Goal: Task Accomplishment & Management: Use online tool/utility

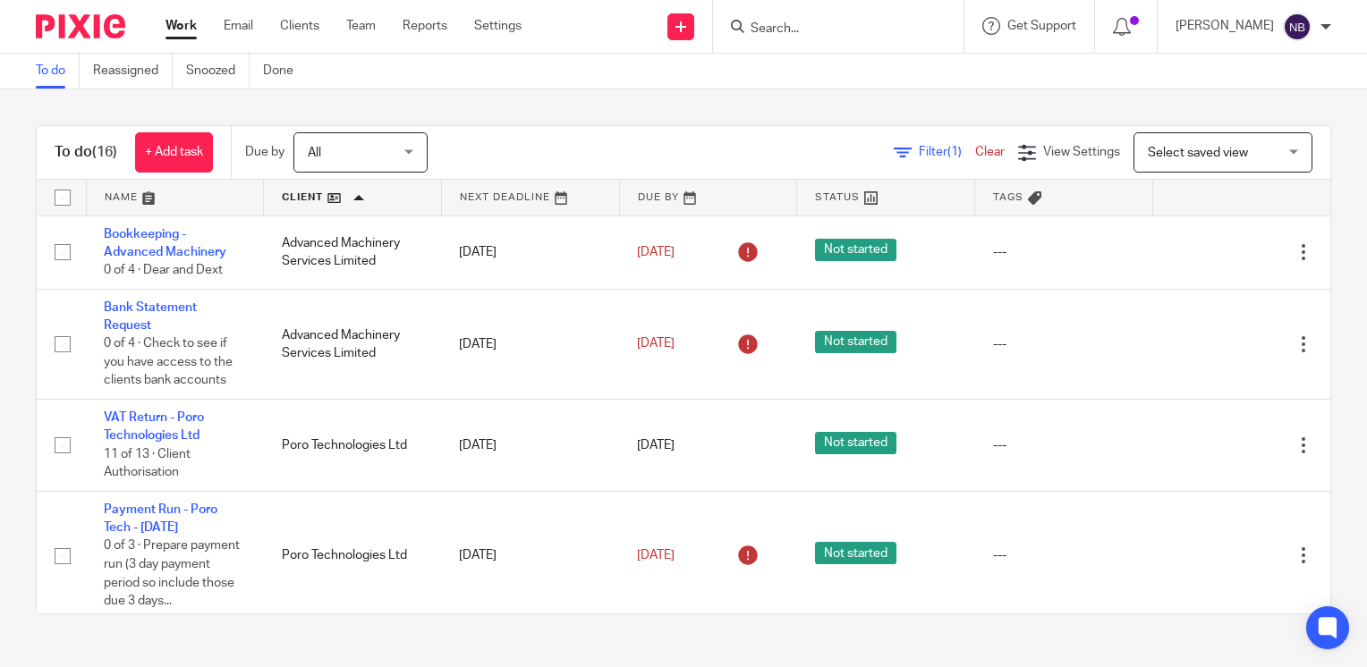
scroll to position [1202, 0]
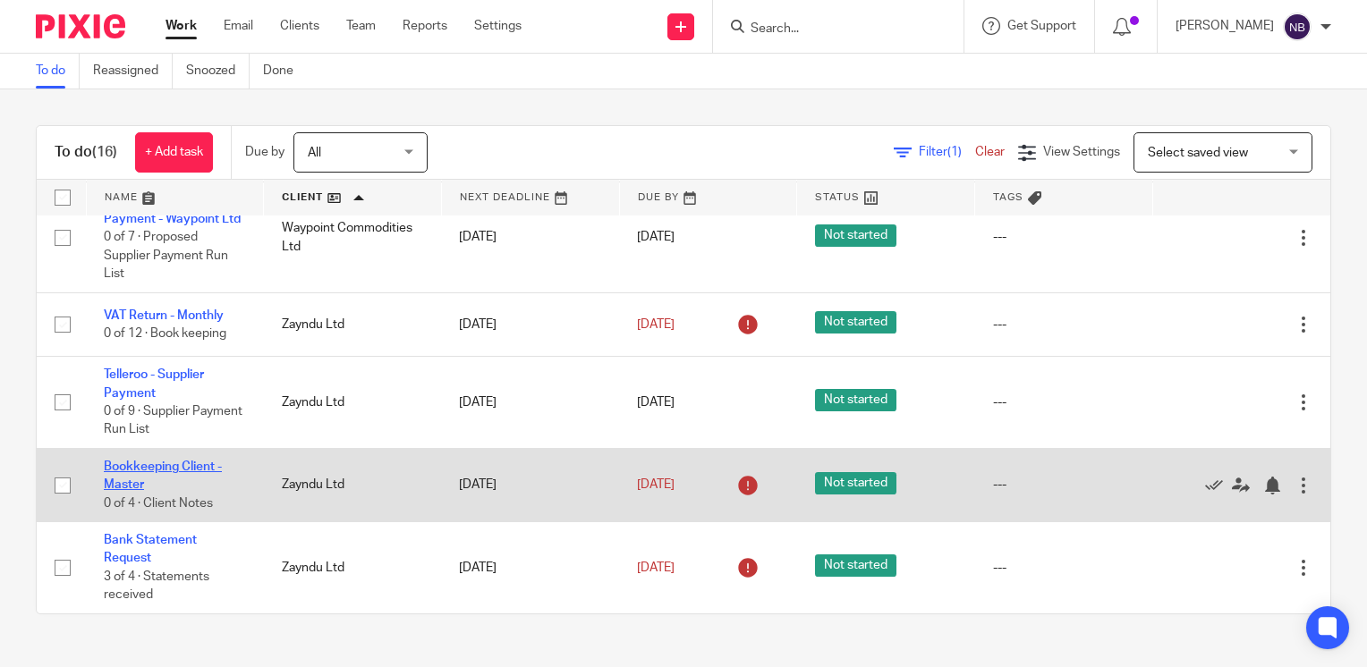
click at [193, 468] on link "Bookkeeping Client - Master" at bounding box center [163, 476] width 118 height 30
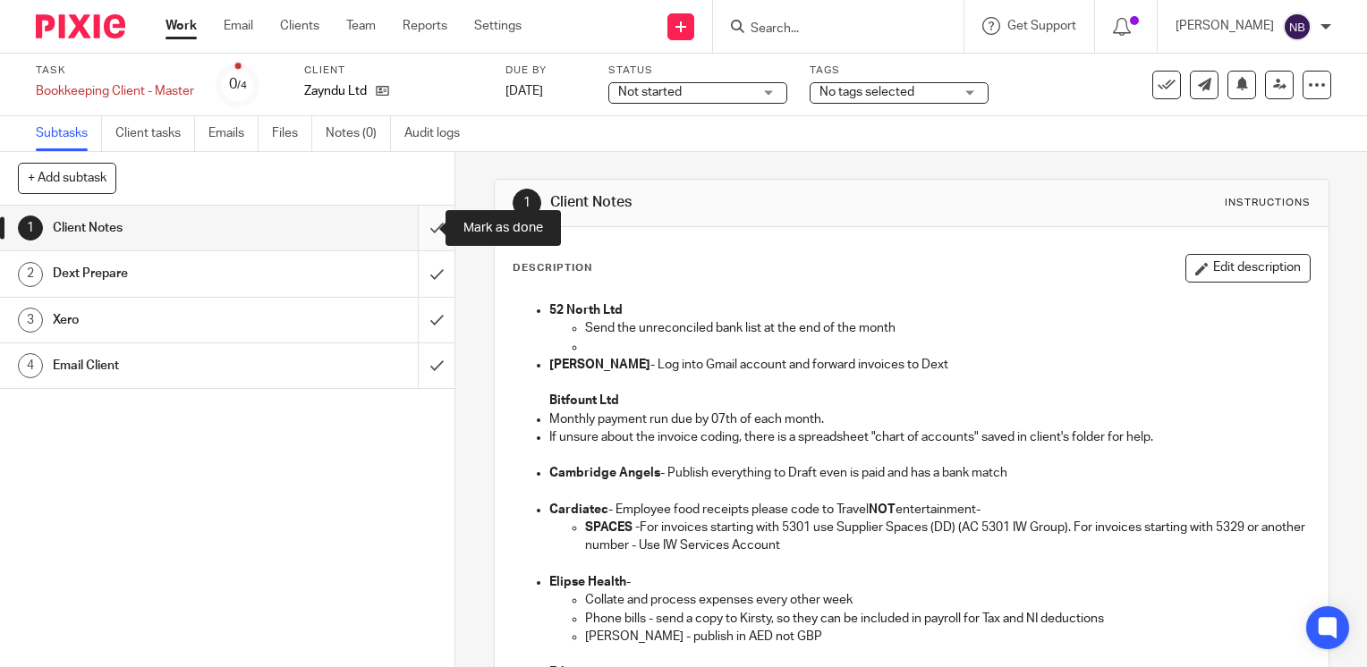
click at [422, 226] on input "submit" at bounding box center [227, 228] width 454 height 45
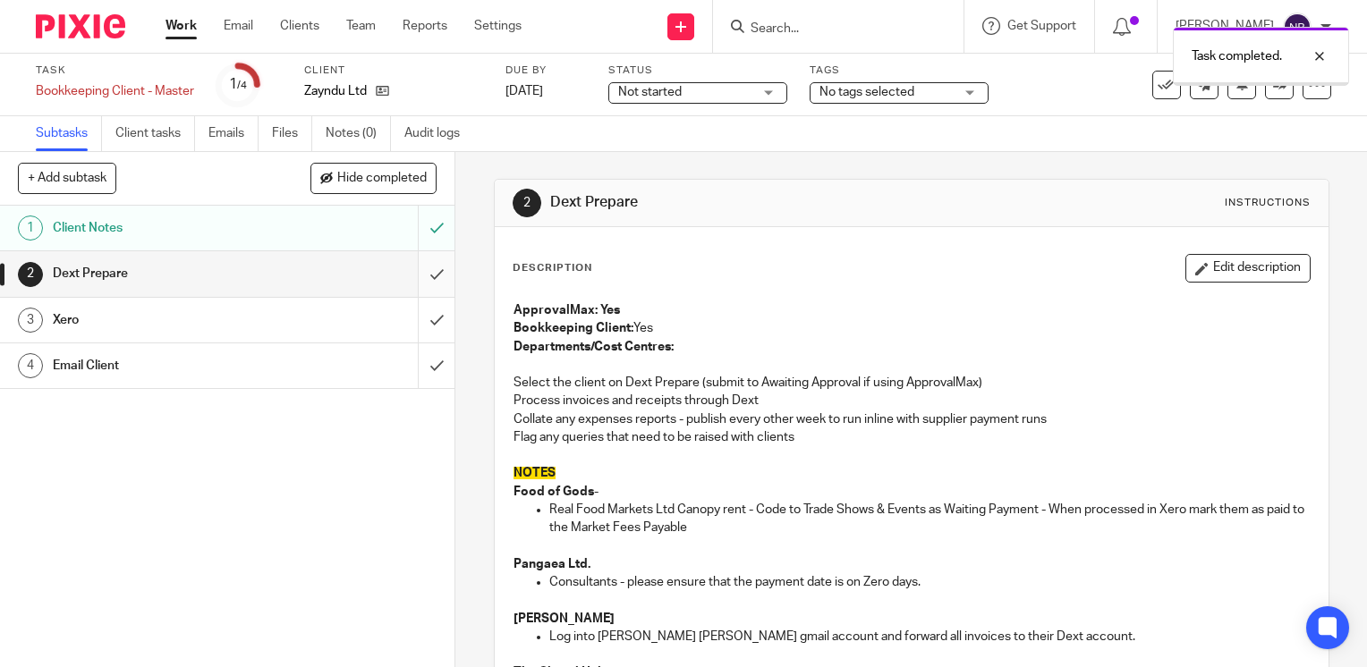
drag, startPoint x: 0, startPoint y: 0, endPoint x: 417, endPoint y: 271, distance: 497.1
click at [417, 271] on input "submit" at bounding box center [227, 273] width 454 height 45
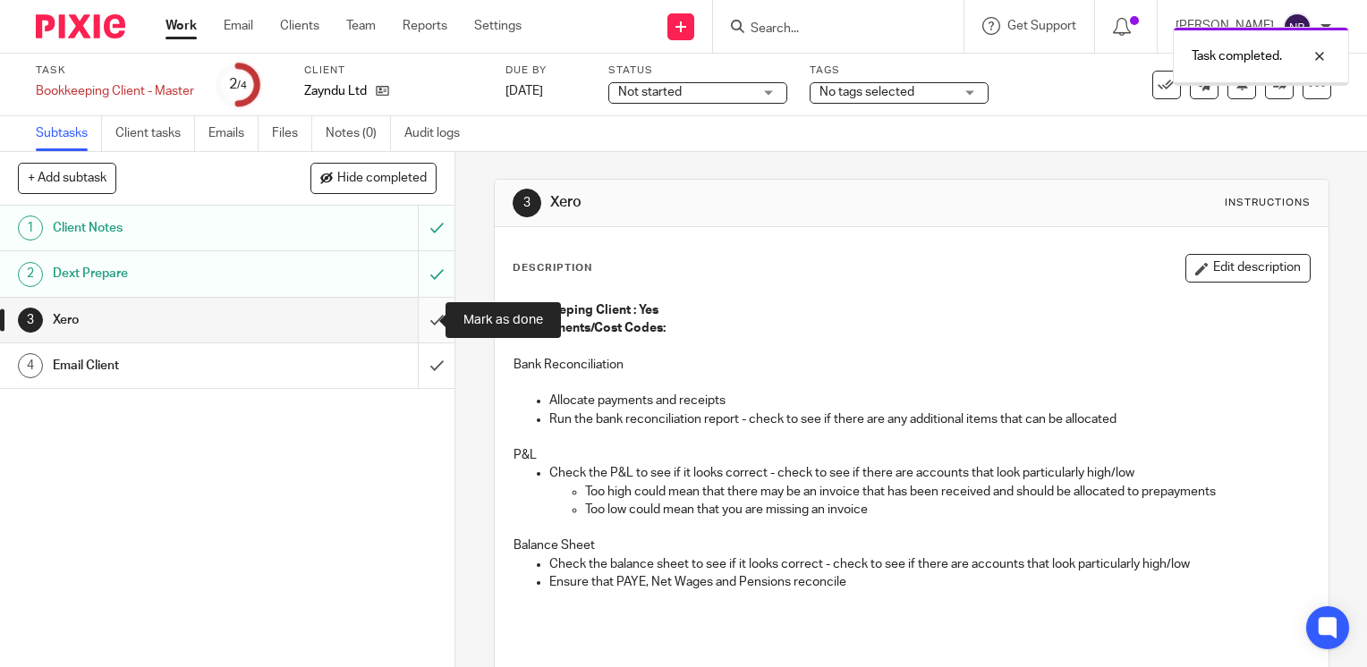
click at [415, 326] on input "submit" at bounding box center [227, 320] width 454 height 45
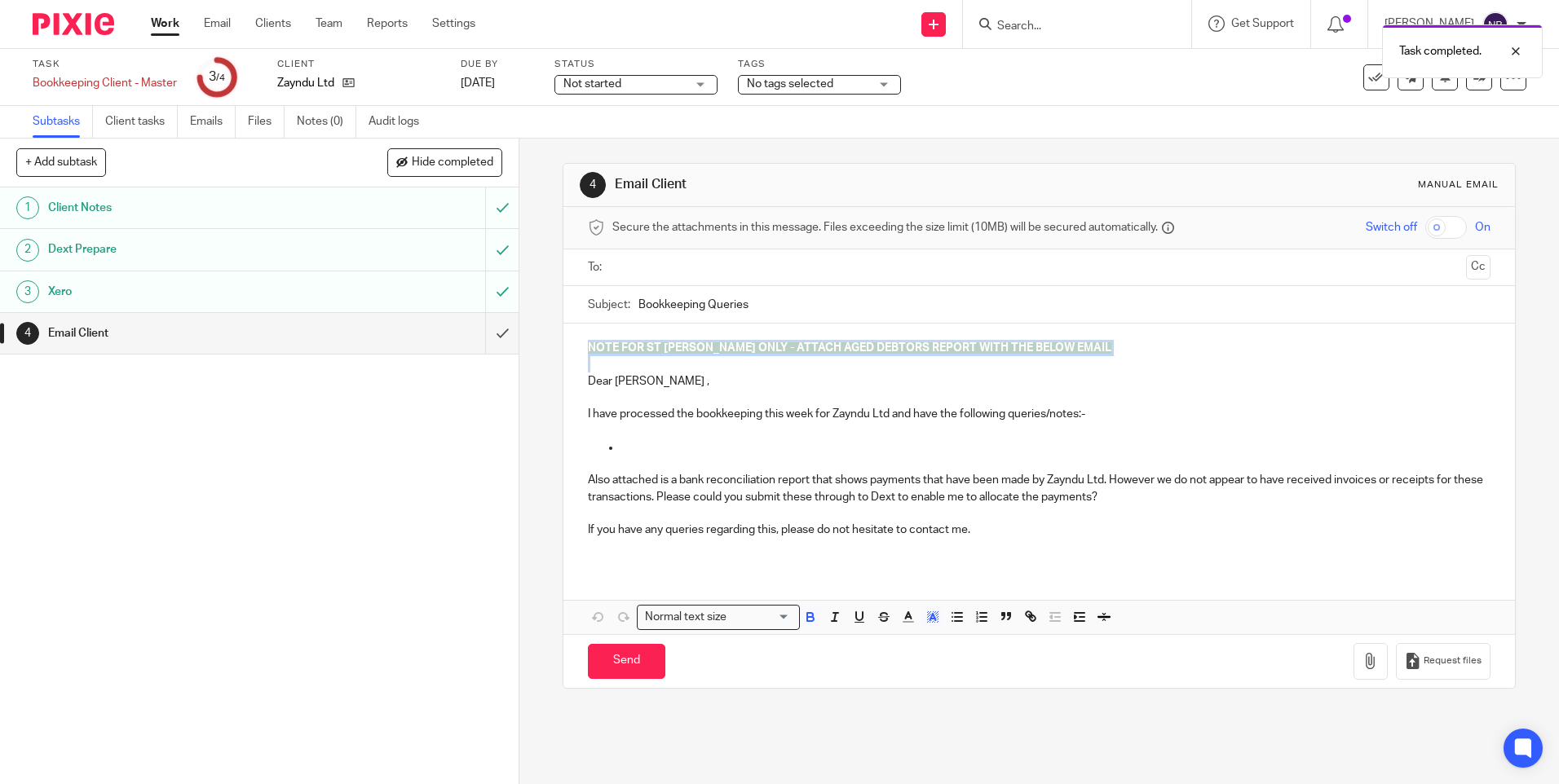
drag, startPoint x: 584, startPoint y: 366, endPoint x: 573, endPoint y: 351, distance: 18.6
click at [573, 351] on div "NOTE FOR ST [PERSON_NAME] ONLY - ATTACH AGED DEBTORS REPORT WITH THE BELOW EMAI…" at bounding box center [1038, 445] width 951 height 243
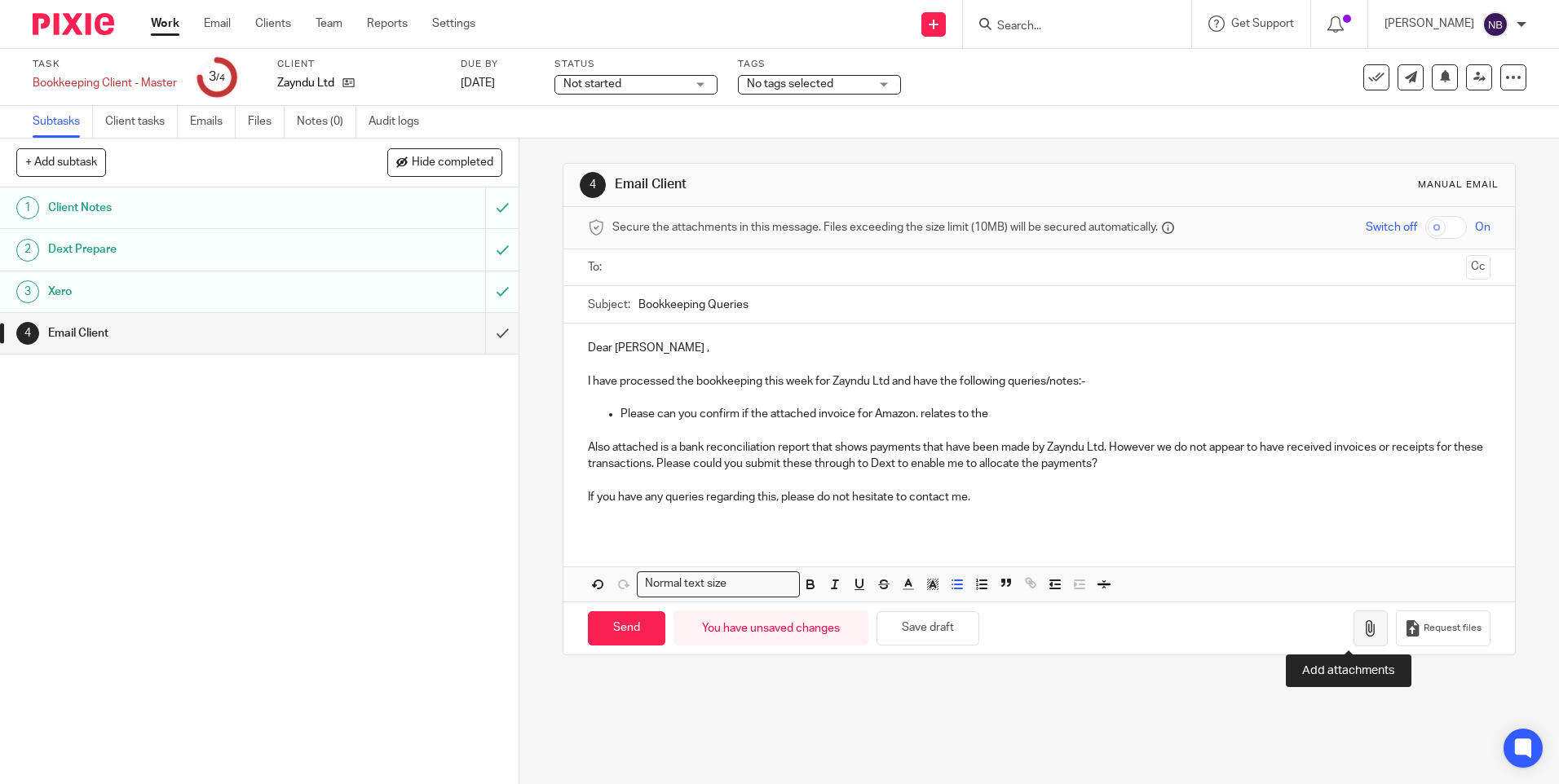
click at [1245, 607] on button "button" at bounding box center [1371, 629] width 35 height 36
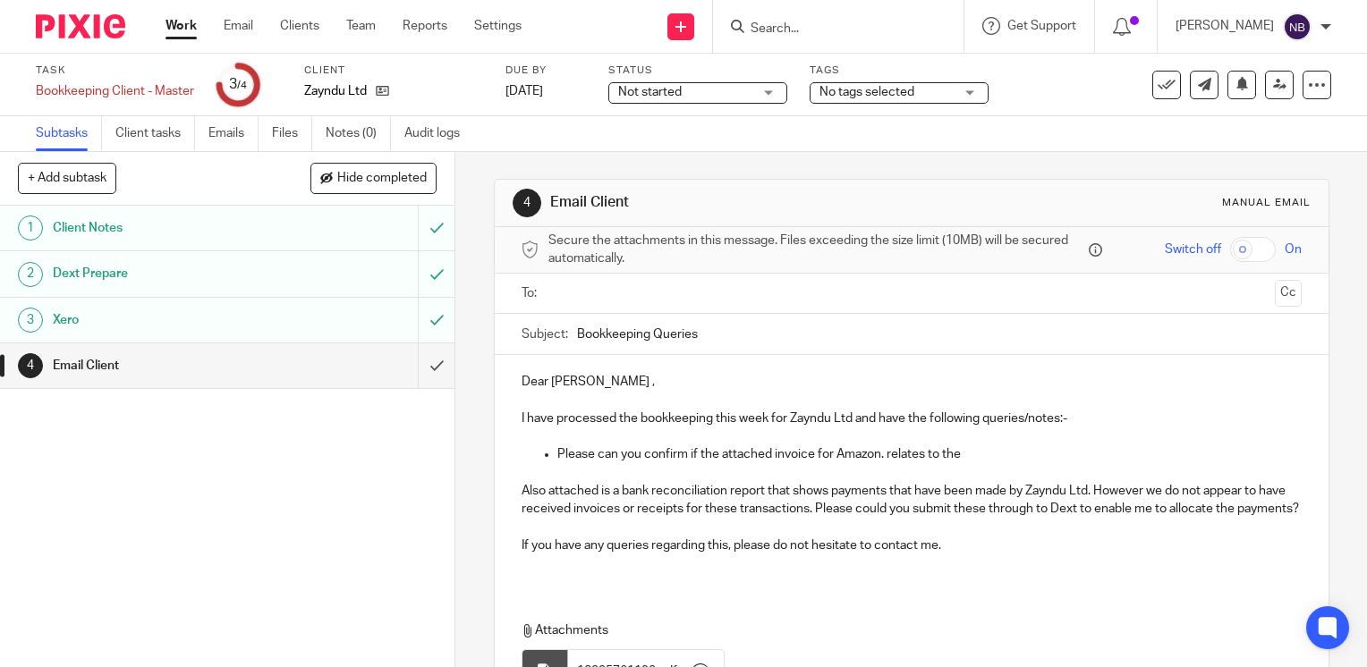
click at [578, 302] on ul at bounding box center [912, 294] width 724 height 30
click at [572, 293] on input "text" at bounding box center [911, 294] width 712 height 21
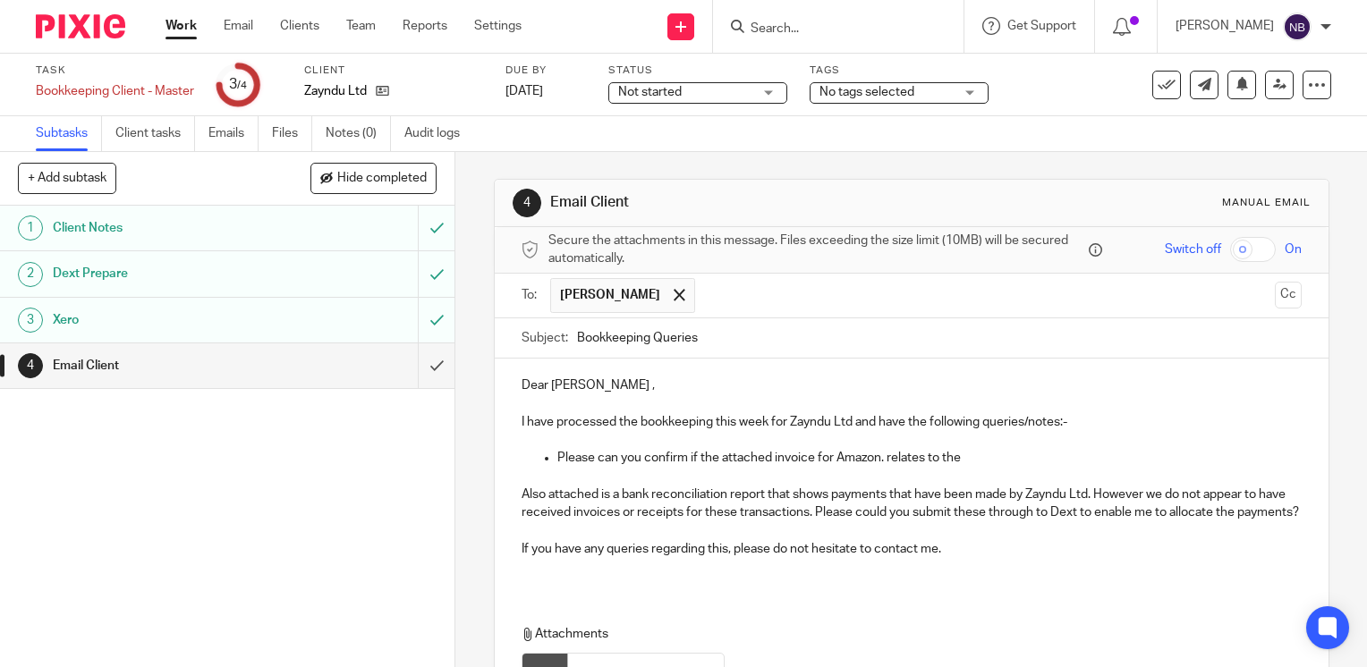
click at [985, 460] on p "Please can you confirm if the attached invoice for Amazon. relates to the" at bounding box center [929, 458] width 744 height 18
click at [1158, 455] on p "Please can you confirm if the attached invoice for Amazon. relates to the payme…" at bounding box center [929, 458] width 744 height 18
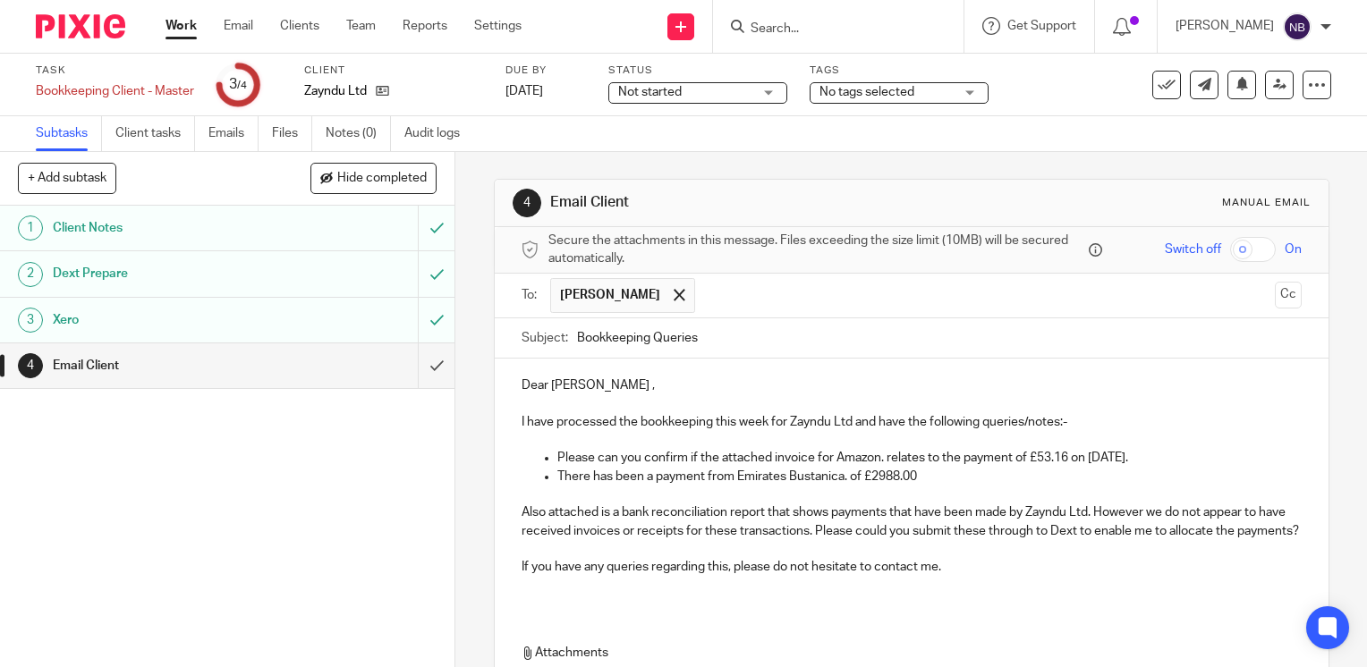
click at [939, 479] on p "There has been a payment from Emirates Bustanica. of £2988.00" at bounding box center [929, 477] width 744 height 18
click at [999, 478] on p "There has been a payment from Emirates Bustanica. of £2988.00 I assume this si …" at bounding box center [929, 477] width 744 height 18
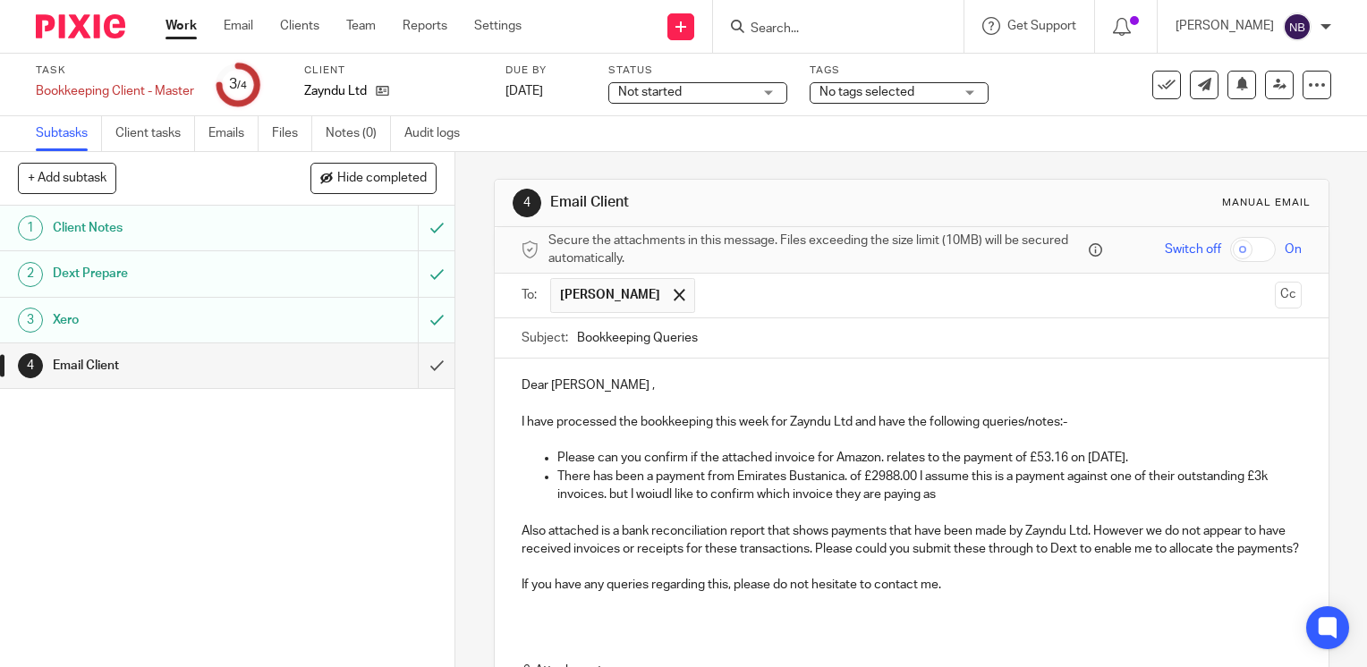
click at [666, 488] on p "There has been a payment from Emirates Bustanica. of £2988.00 I assume this is …" at bounding box center [929, 486] width 744 height 37
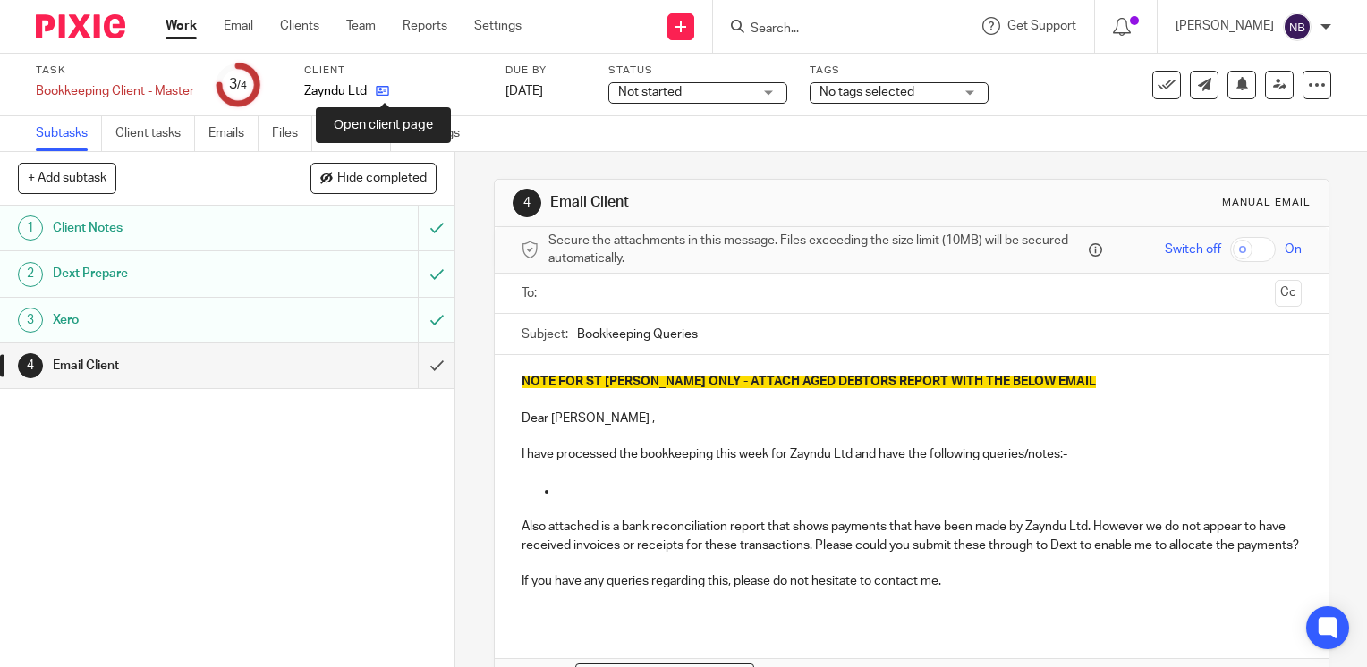
click at [384, 91] on icon at bounding box center [382, 90] width 13 height 13
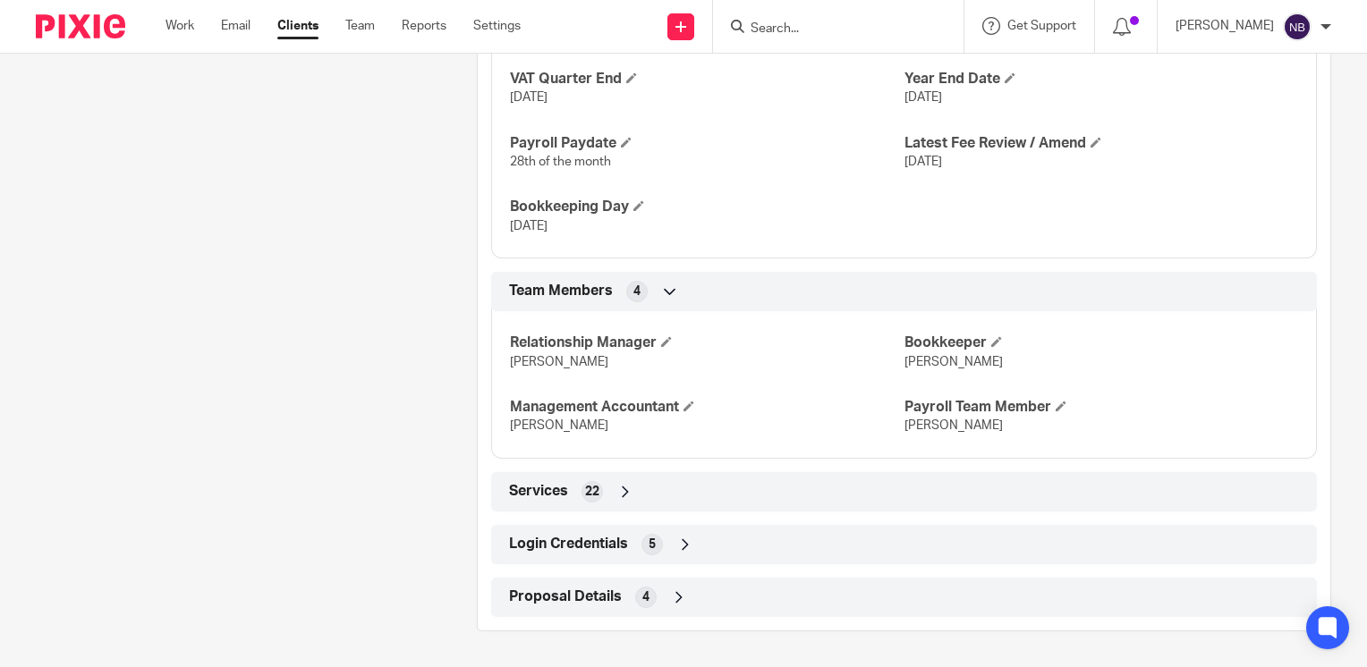
scroll to position [1259, 0]
click at [680, 544] on icon at bounding box center [685, 545] width 18 height 18
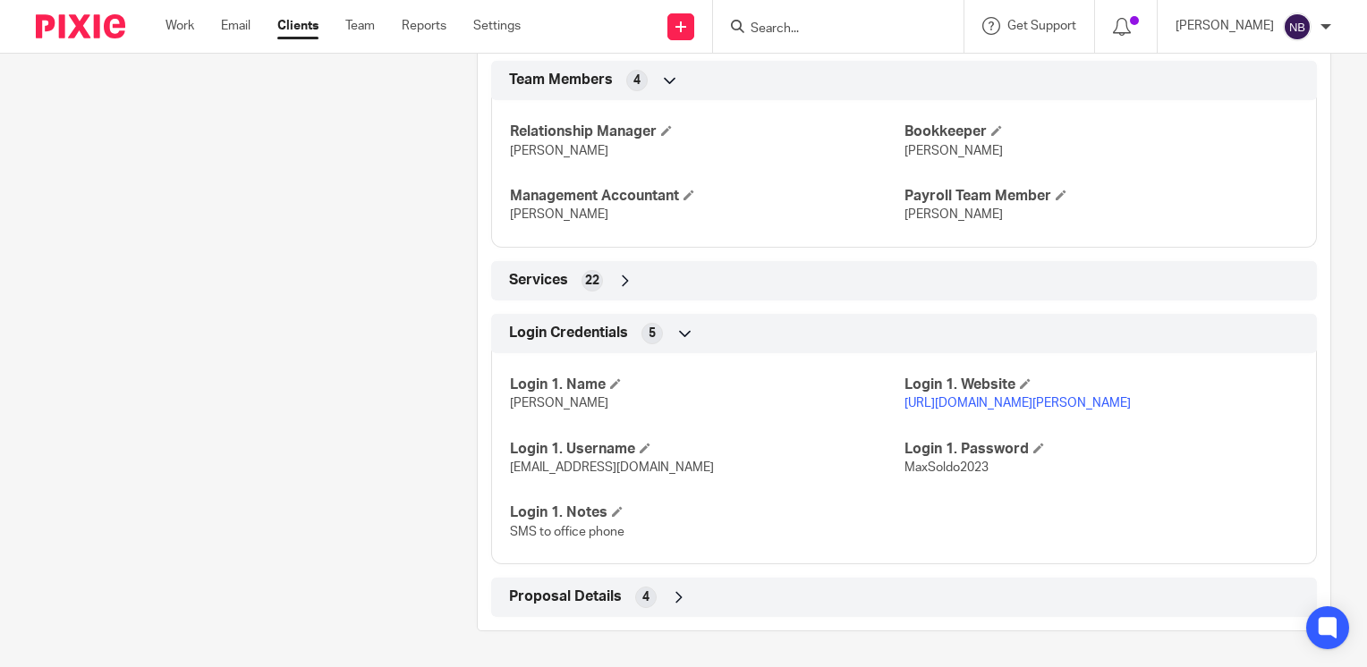
scroll to position [1468, 0]
click at [959, 410] on link "https://manage.soldo.com/business-console/main-app-container/#/authentication-m…" at bounding box center [1017, 403] width 226 height 13
drag, startPoint x: 681, startPoint y: 489, endPoint x: 501, endPoint y: 487, distance: 179.8
click at [501, 487] on div "Login 1. Name Soldo Login 1. Website https://manage.soldo.com/business-console/…" at bounding box center [904, 452] width 826 height 224
copy span "[EMAIL_ADDRESS][DOMAIN_NAME]"
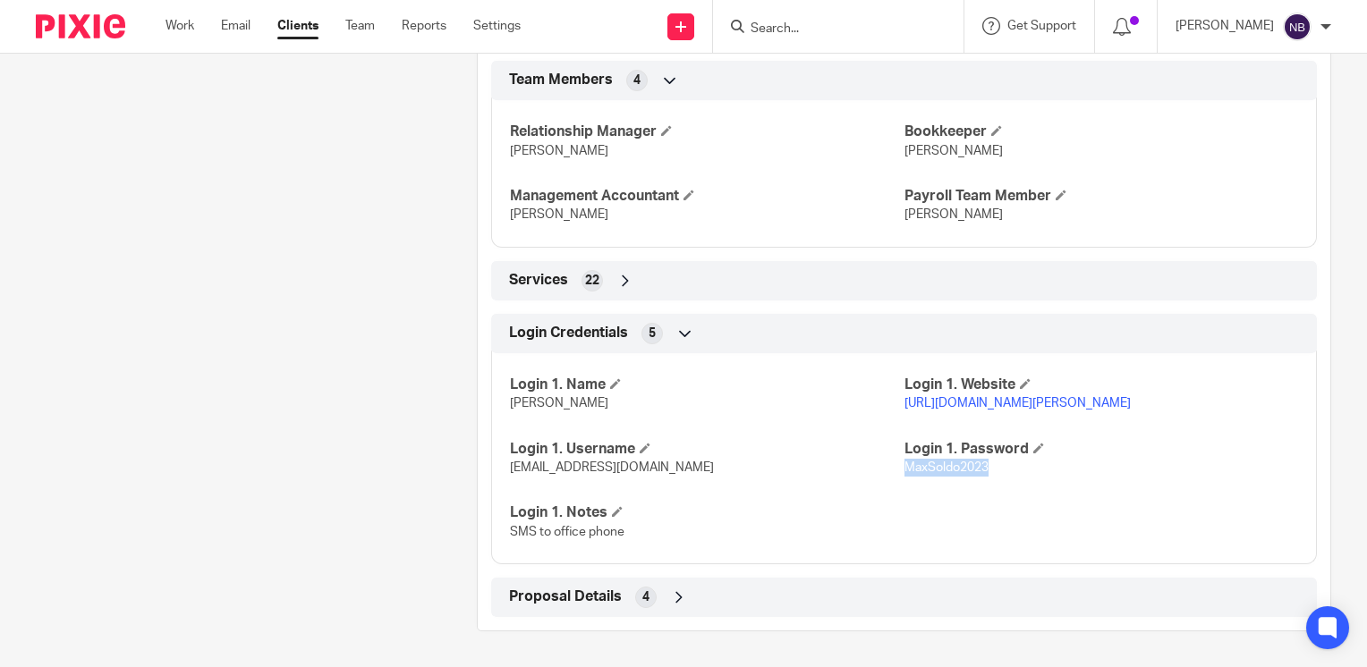
drag, startPoint x: 977, startPoint y: 492, endPoint x: 898, endPoint y: 493, distance: 78.7
click at [904, 474] on span "MaxSoldo2023" at bounding box center [946, 468] width 84 height 13
copy span "MaxSoldo2023"
